Goal: Task Accomplishment & Management: Complete application form

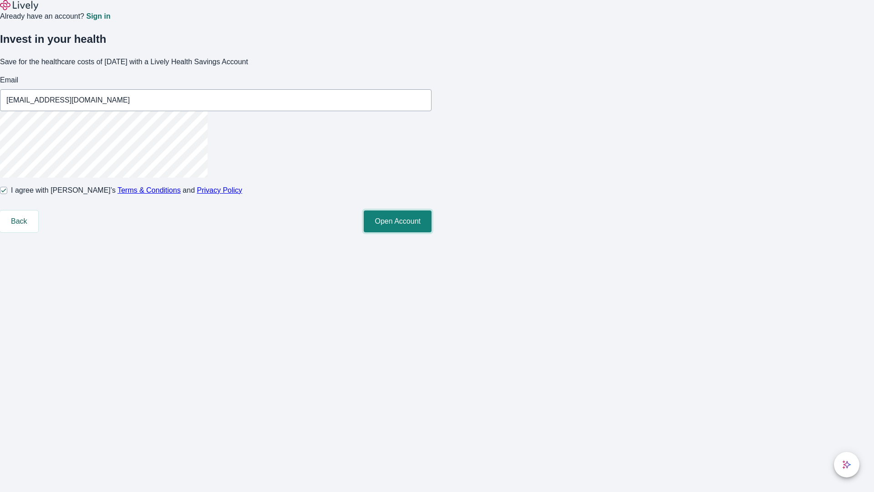
click at [432, 232] on button "Open Account" at bounding box center [398, 221] width 68 height 22
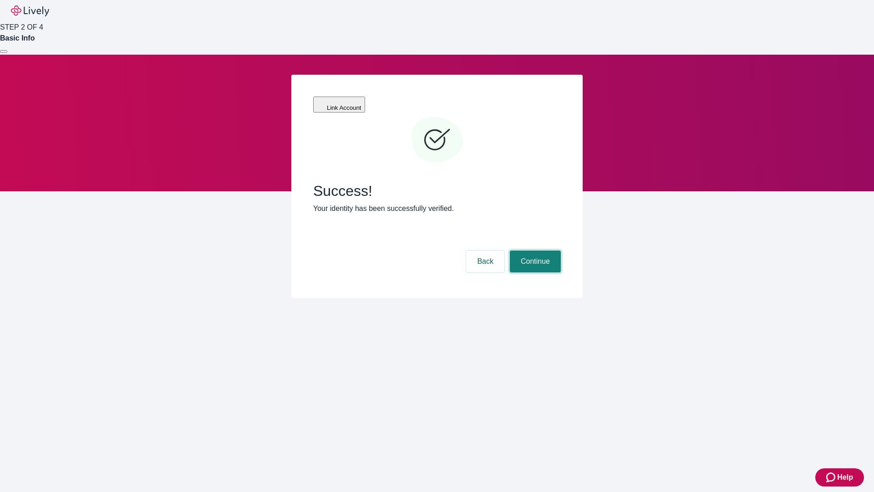
click at [534, 250] on button "Continue" at bounding box center [535, 261] width 51 height 22
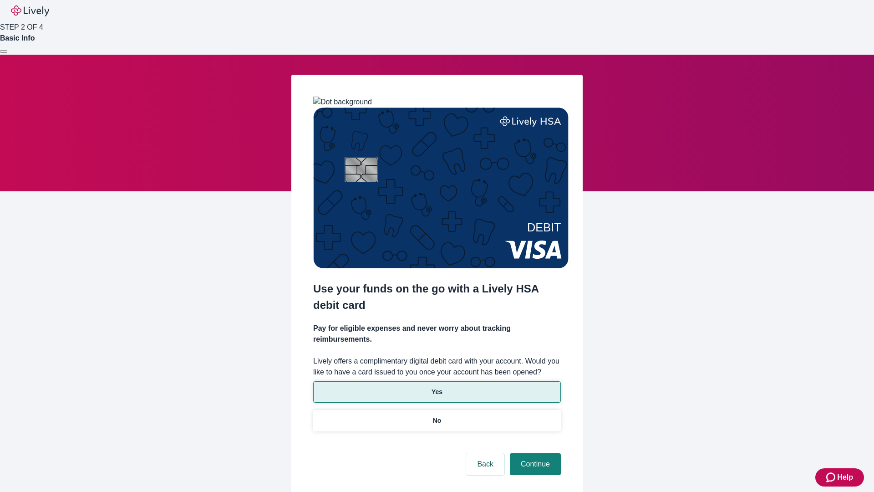
click at [437, 387] on p "Yes" at bounding box center [437, 392] width 11 height 10
click at [534, 453] on button "Continue" at bounding box center [535, 464] width 51 height 22
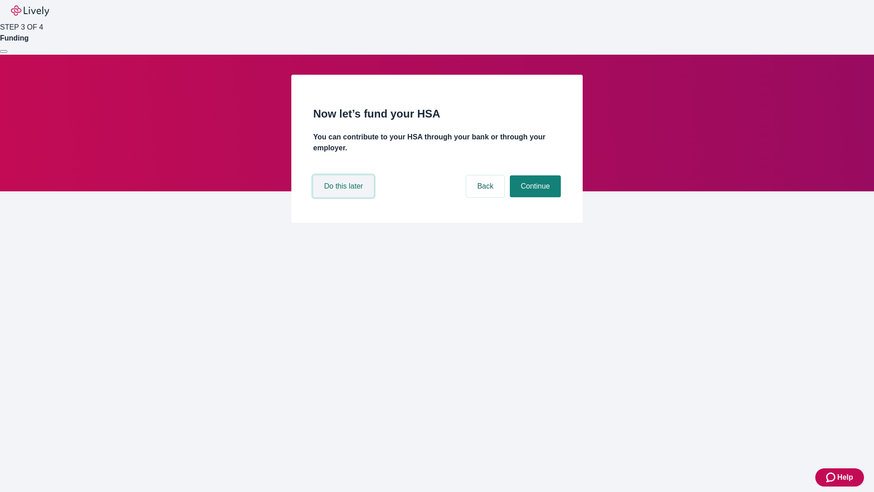
click at [345, 197] on button "Do this later" at bounding box center [343, 186] width 61 height 22
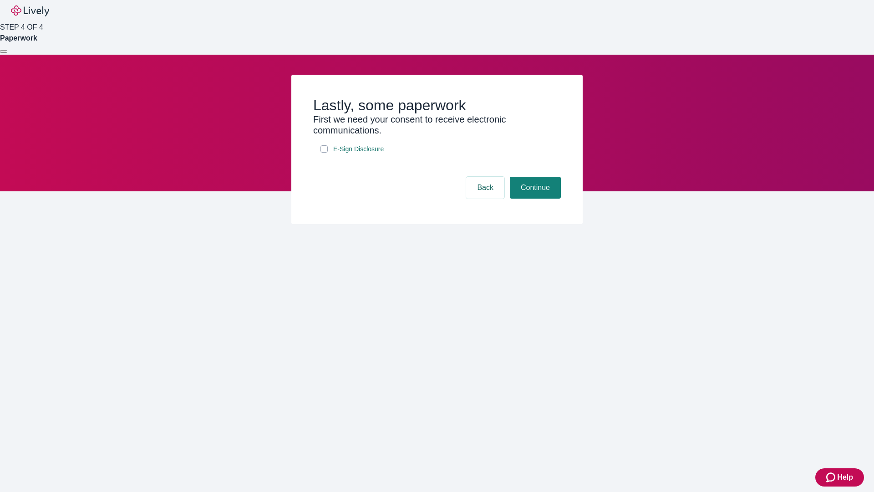
click at [324, 153] on input "E-Sign Disclosure" at bounding box center [324, 148] width 7 height 7
checkbox input "true"
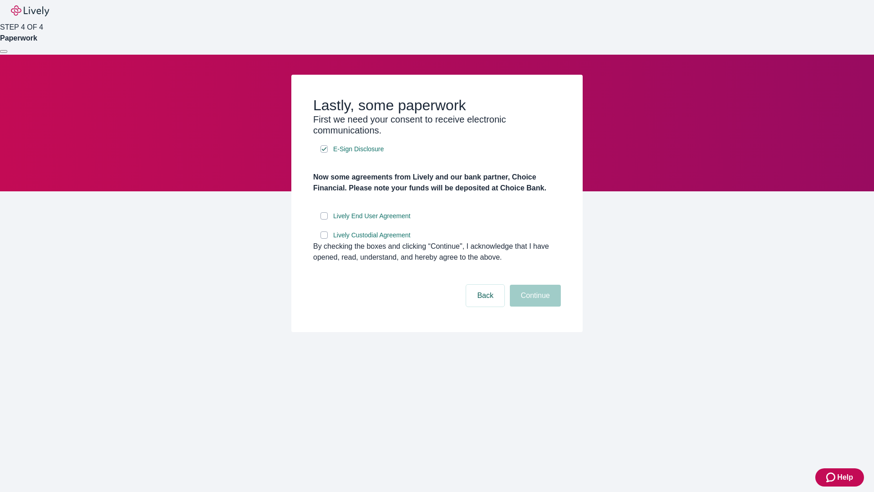
click at [324, 219] on input "Lively End User Agreement" at bounding box center [324, 215] width 7 height 7
checkbox input "true"
click at [324, 239] on input "Lively Custodial Agreement" at bounding box center [324, 234] width 7 height 7
checkbox input "true"
click at [534, 306] on button "Continue" at bounding box center [535, 296] width 51 height 22
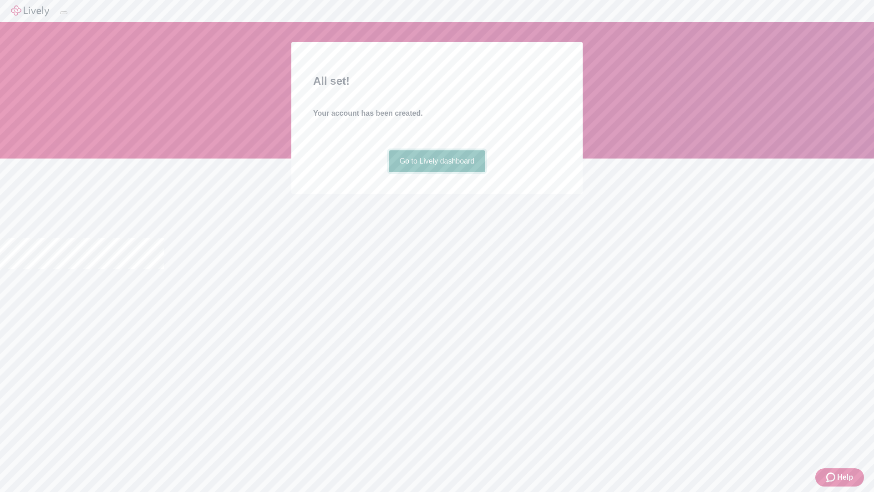
click at [437, 172] on link "Go to Lively dashboard" at bounding box center [437, 161] width 97 height 22
